Goal: Task Accomplishment & Management: Manage account settings

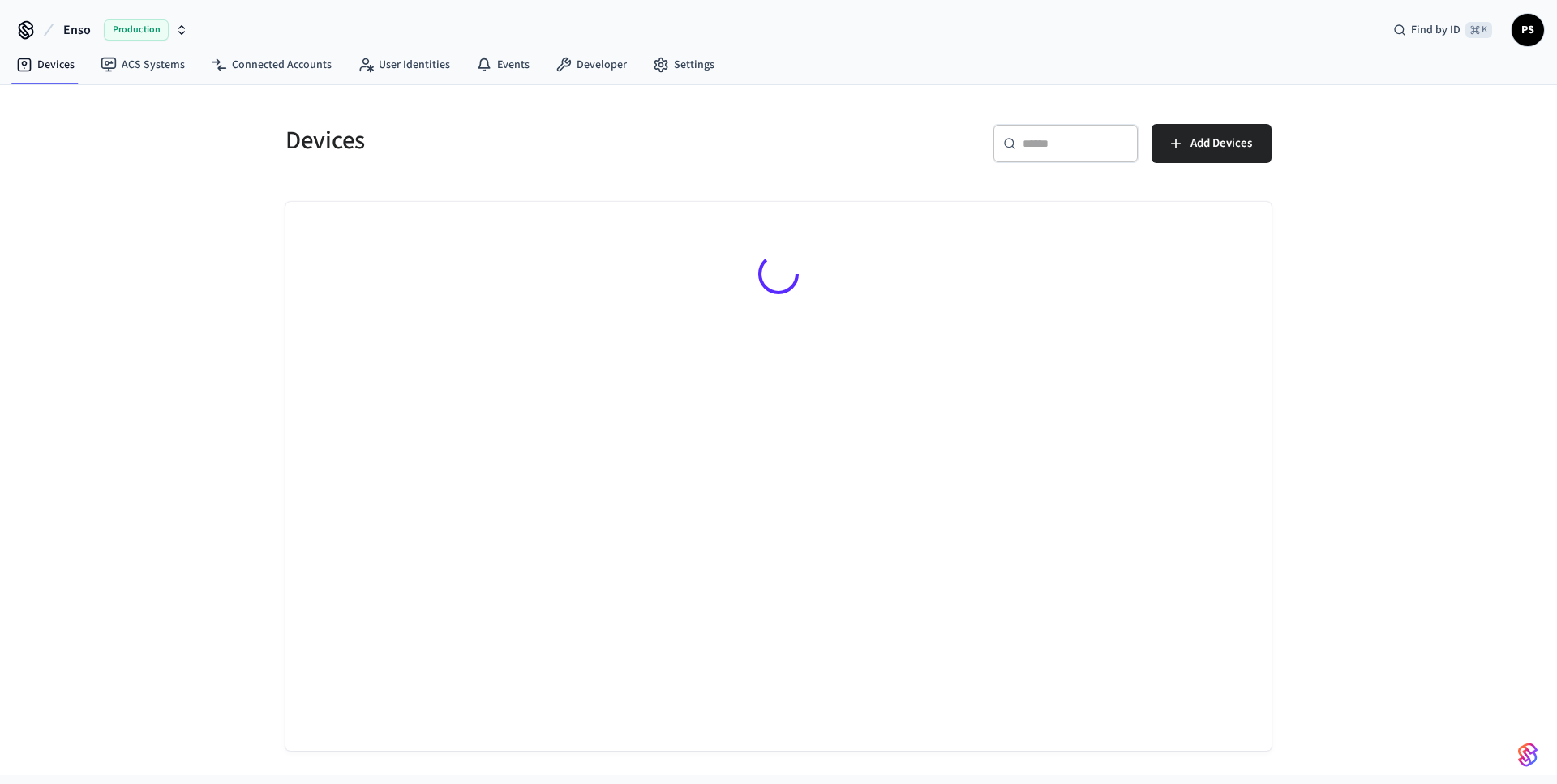
click at [102, 418] on div "Devices ​ ​ Add Devices" at bounding box center [778, 430] width 1557 height 690
click at [286, 75] on link "Connected Accounts" at bounding box center [271, 64] width 147 height 29
click at [543, 305] on div at bounding box center [778, 276] width 986 height 150
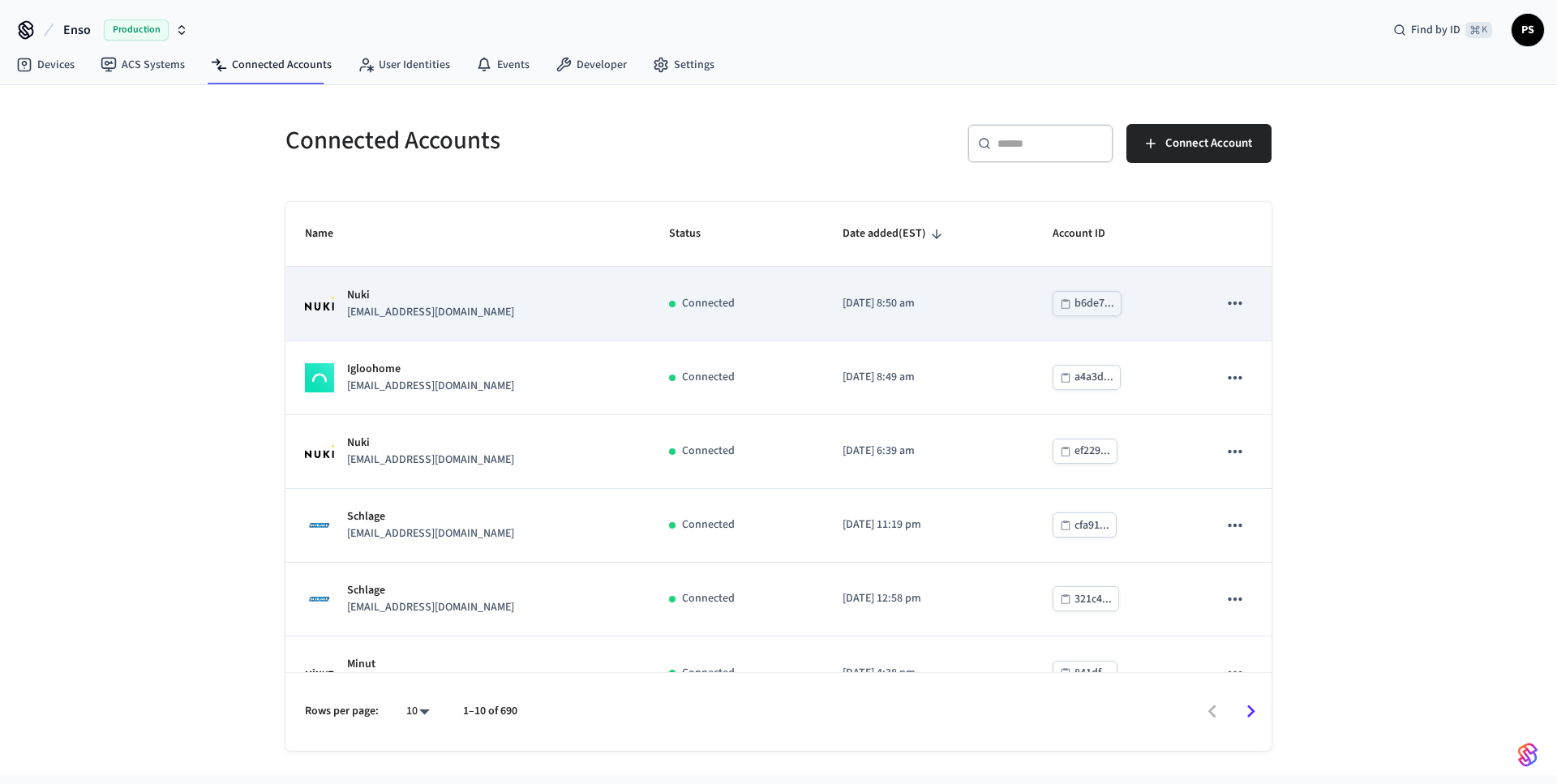
click at [543, 301] on div "Nuki [EMAIL_ADDRESS][DOMAIN_NAME]" at bounding box center [468, 304] width 325 height 34
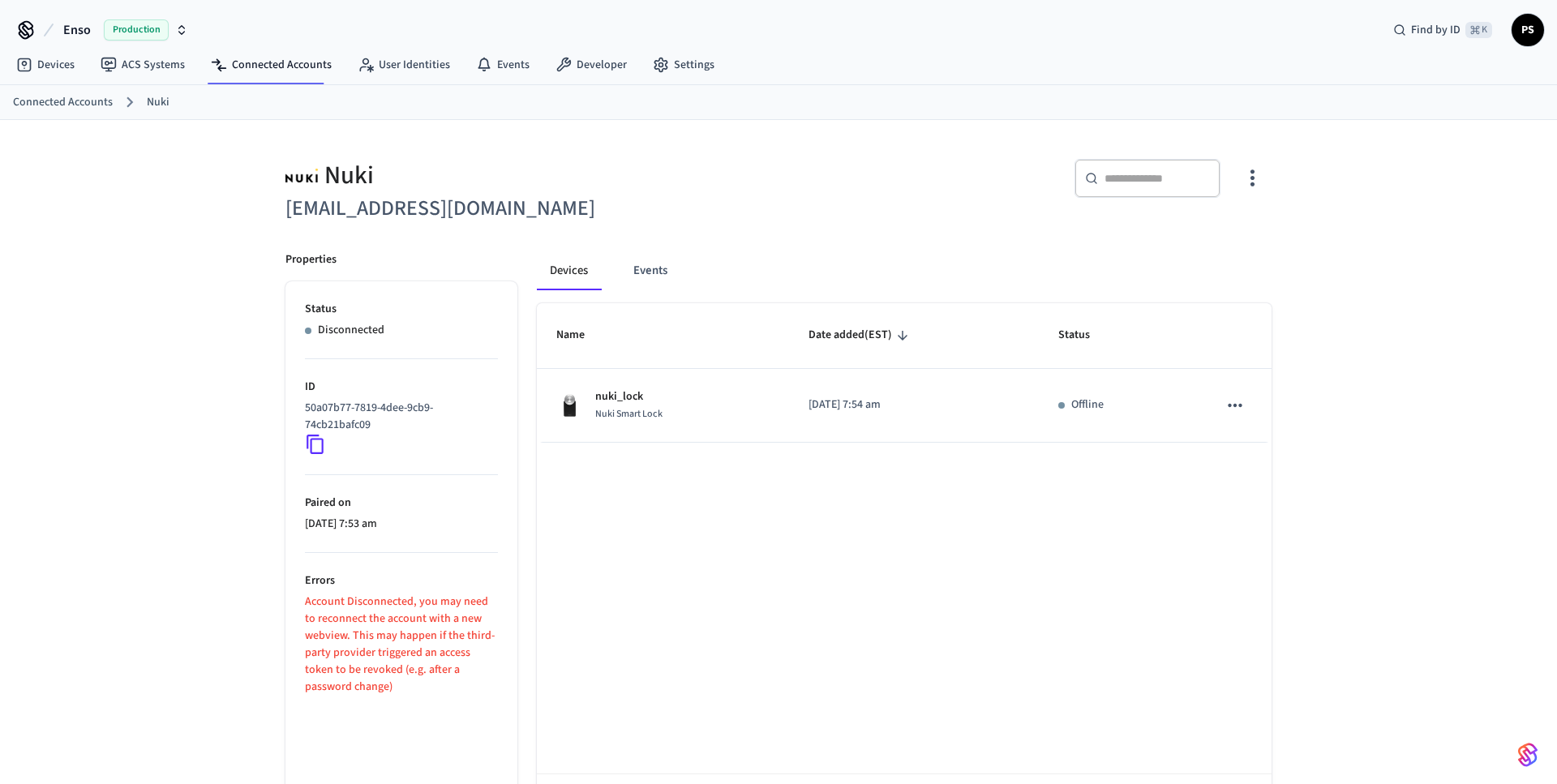
scroll to position [68, 0]
